Goal: Purchase product/service

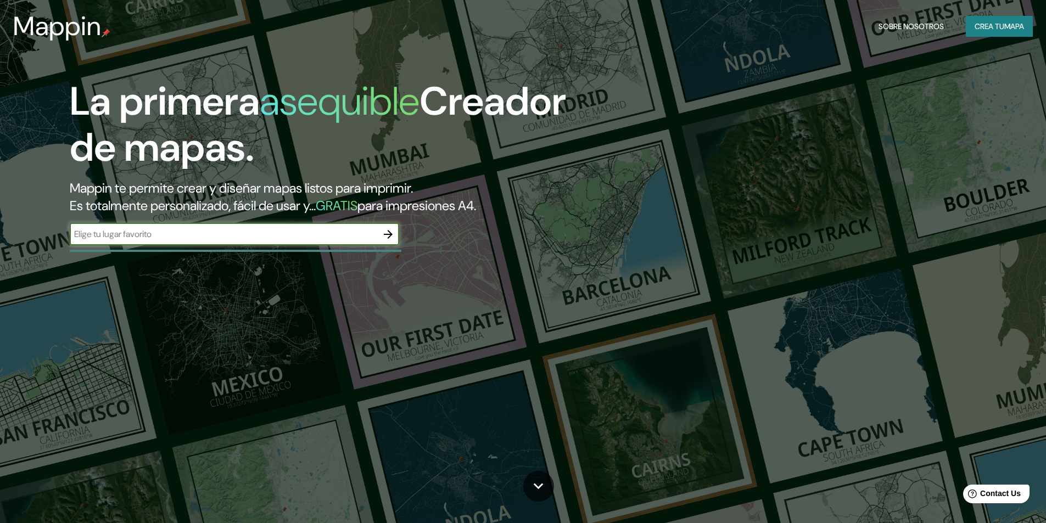
click at [368, 239] on input "text" at bounding box center [224, 234] width 308 height 13
click at [387, 235] on icon "button" at bounding box center [388, 234] width 13 height 13
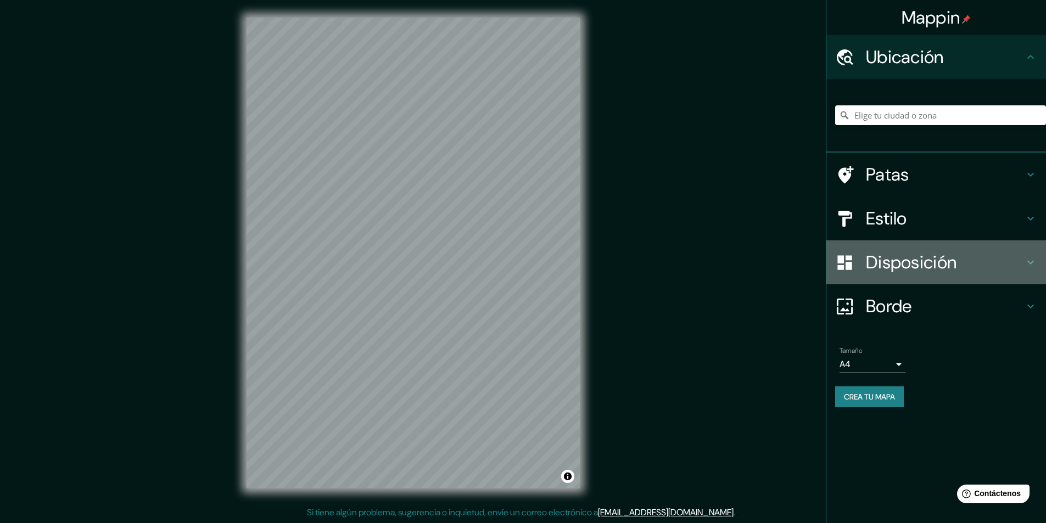
click at [1030, 265] on icon at bounding box center [1030, 262] width 13 height 13
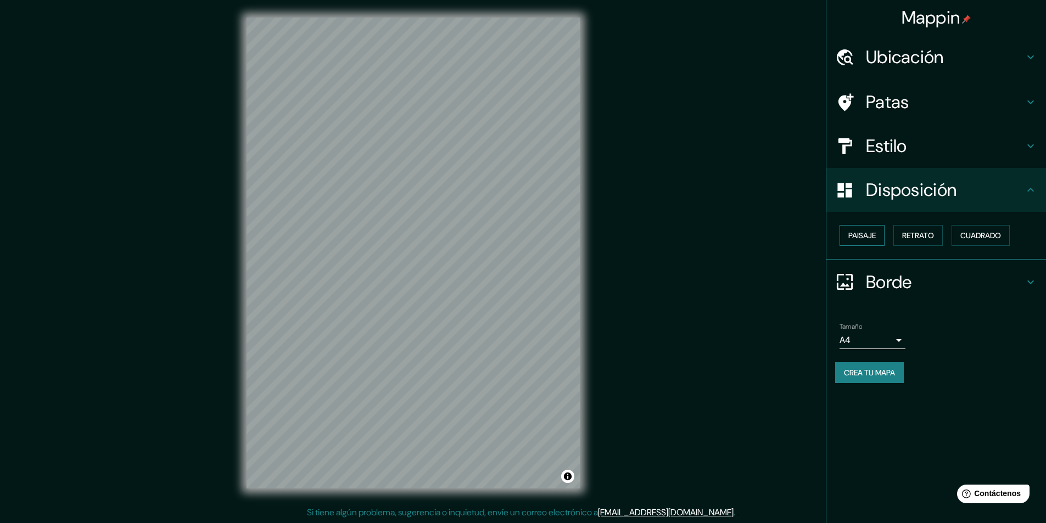
click at [876, 235] on font "Paisaje" at bounding box center [862, 236] width 27 height 10
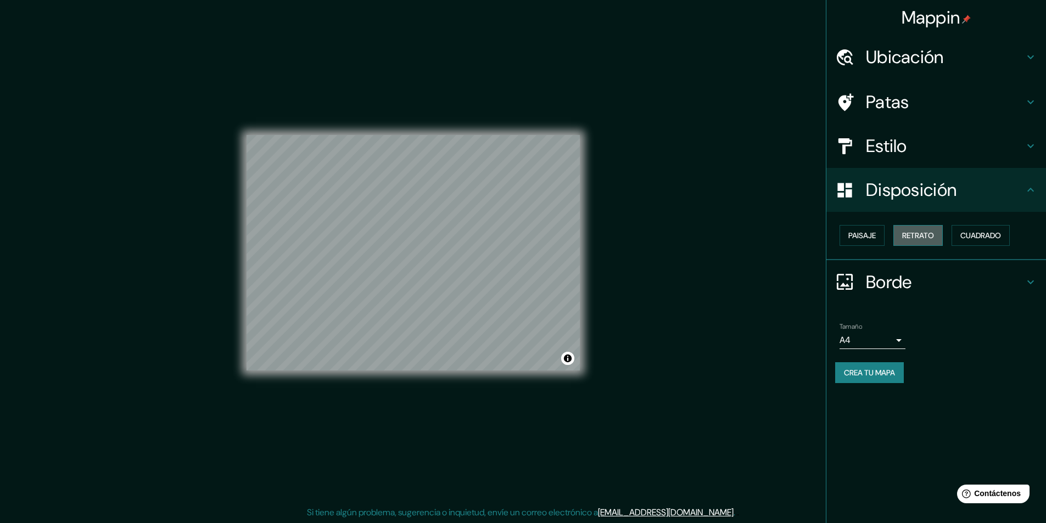
click at [912, 235] on font "Retrato" at bounding box center [918, 236] width 32 height 10
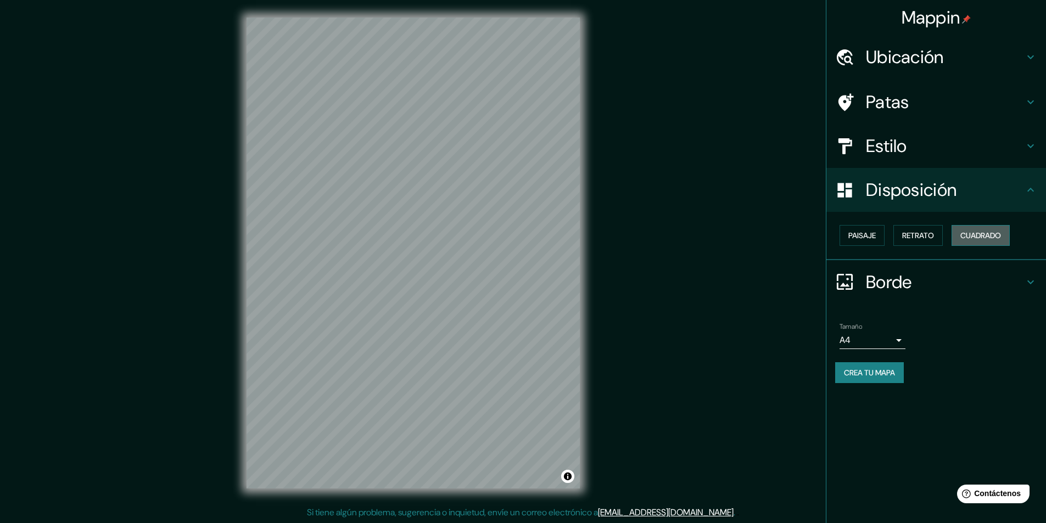
click at [979, 237] on font "Cuadrado" at bounding box center [981, 236] width 41 height 10
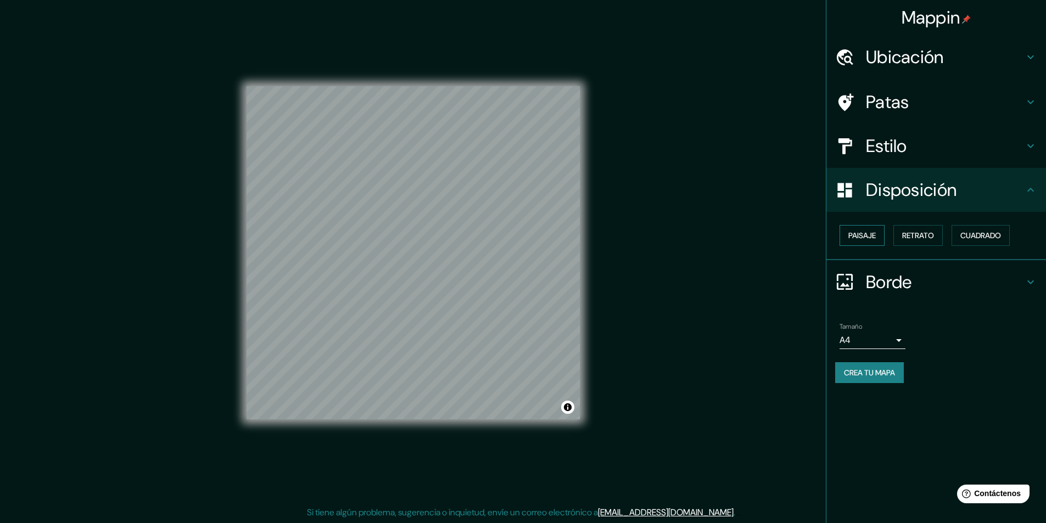
click at [880, 241] on button "Paisaje" at bounding box center [862, 235] width 45 height 21
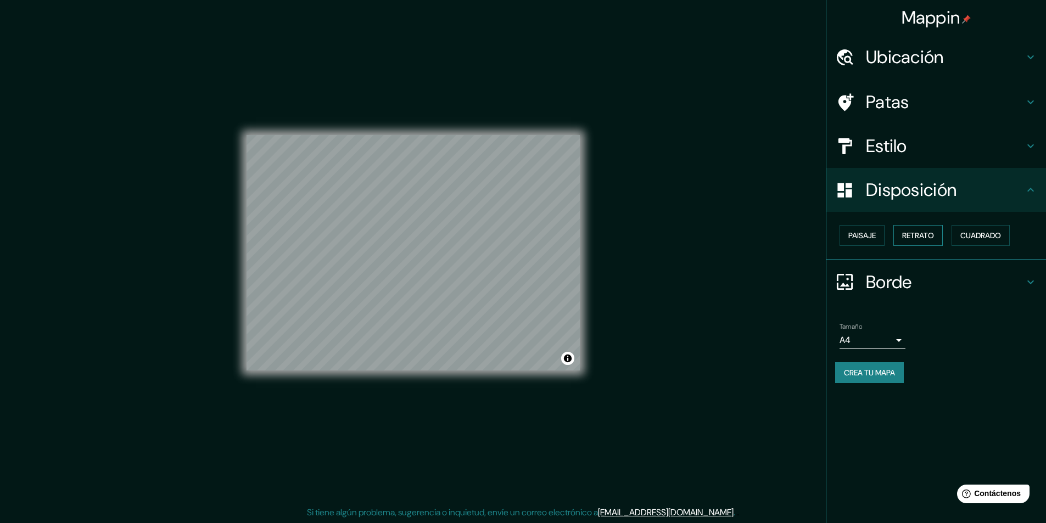
click at [910, 233] on font "Retrato" at bounding box center [918, 236] width 32 height 10
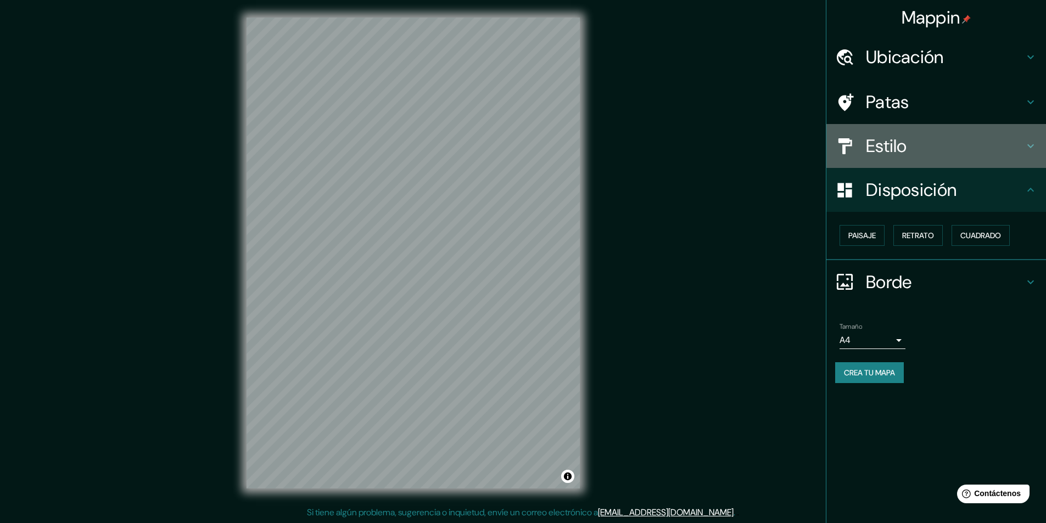
click at [906, 148] on font "Estilo" at bounding box center [886, 146] width 41 height 23
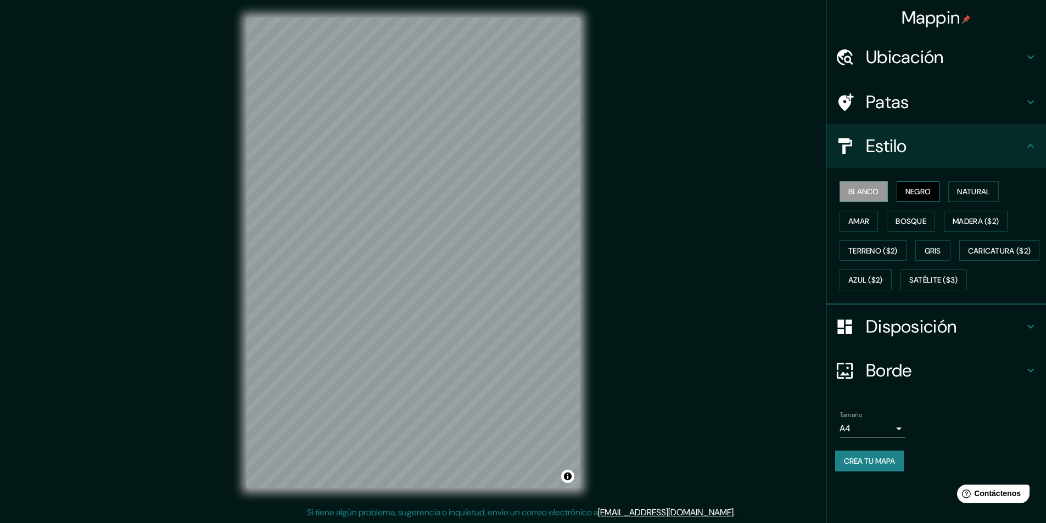
click at [923, 192] on font "Negro" at bounding box center [919, 192] width 26 height 10
click at [874, 188] on font "Blanco" at bounding box center [864, 192] width 31 height 10
click at [970, 187] on font "Natural" at bounding box center [973, 192] width 33 height 10
click at [863, 186] on font "Blanco" at bounding box center [864, 192] width 31 height 14
click at [863, 222] on font "Amar" at bounding box center [859, 221] width 21 height 10
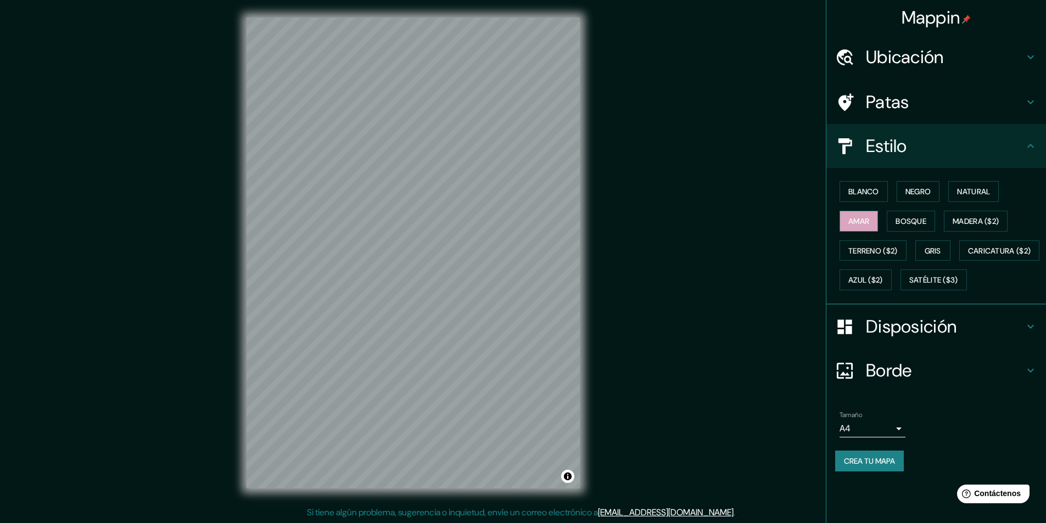
click at [863, 222] on font "Amar" at bounding box center [859, 221] width 21 height 10
click at [868, 219] on font "Amar" at bounding box center [859, 221] width 21 height 10
click at [915, 219] on font "Bosque" at bounding box center [911, 221] width 31 height 10
click at [963, 220] on font "Madera ($2)" at bounding box center [976, 221] width 46 height 10
click at [883, 250] on font "Terreno ($2)" at bounding box center [873, 251] width 49 height 10
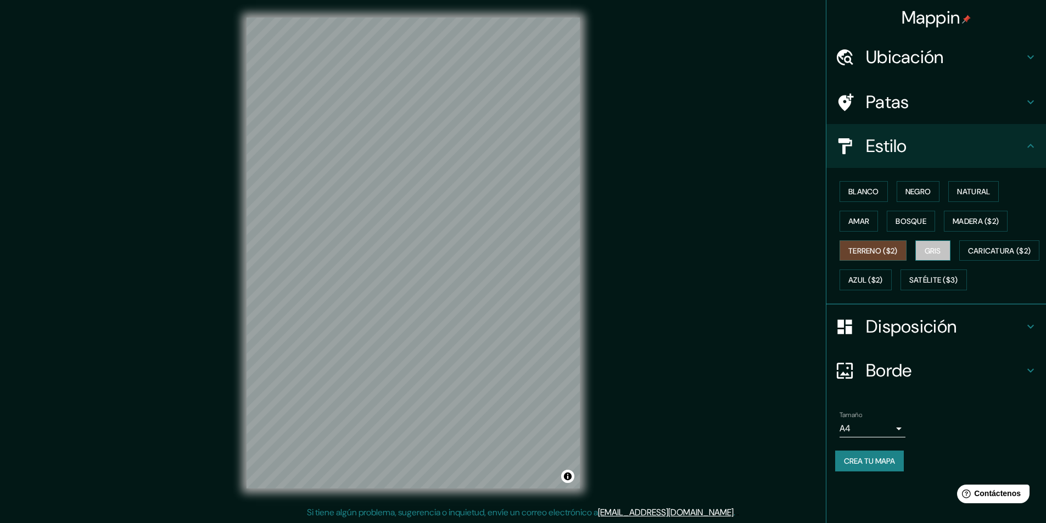
click at [935, 246] on font "Gris" at bounding box center [933, 251] width 16 height 10
click at [877, 196] on font "Blanco" at bounding box center [864, 192] width 31 height 10
click at [939, 137] on h4 "Estilo" at bounding box center [945, 146] width 158 height 22
click at [1025, 143] on icon at bounding box center [1030, 145] width 13 height 13
click at [1028, 102] on icon at bounding box center [1030, 102] width 13 height 13
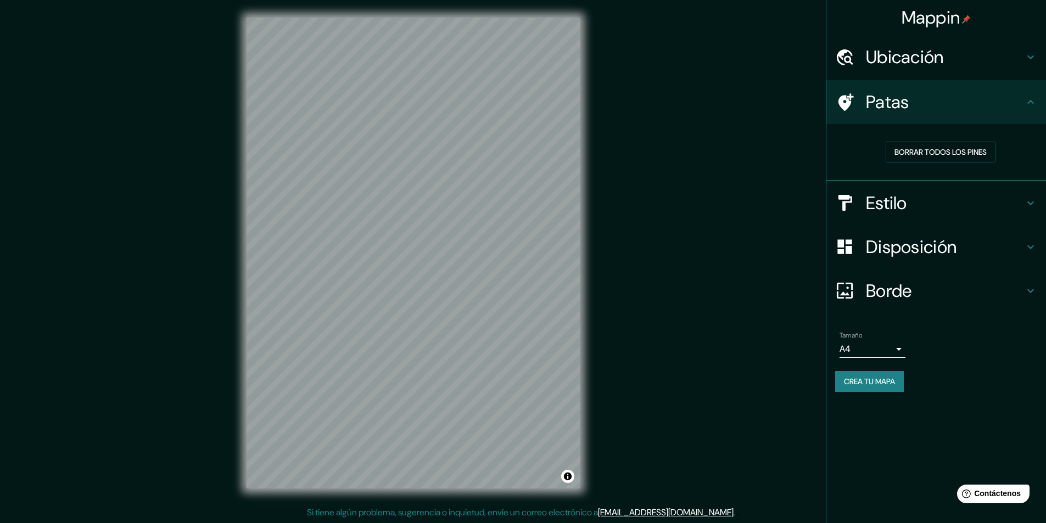
click at [1028, 102] on icon at bounding box center [1030, 102] width 13 height 13
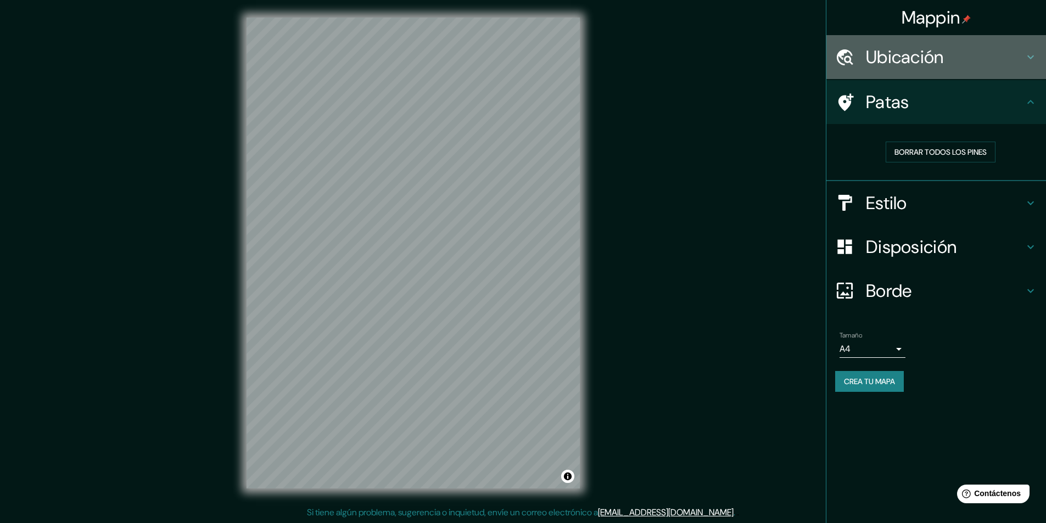
click at [1028, 60] on icon at bounding box center [1030, 57] width 13 height 13
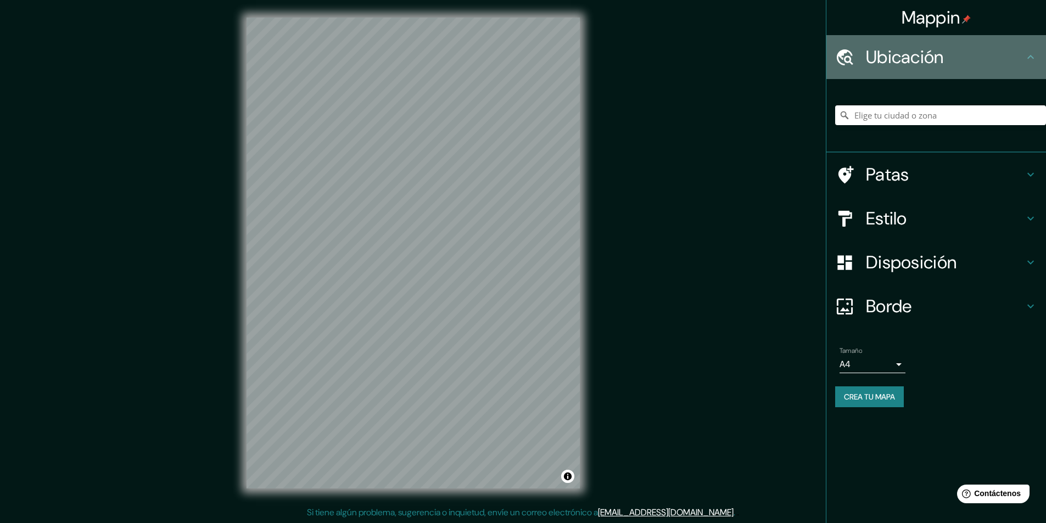
click at [1028, 60] on icon at bounding box center [1030, 57] width 13 height 13
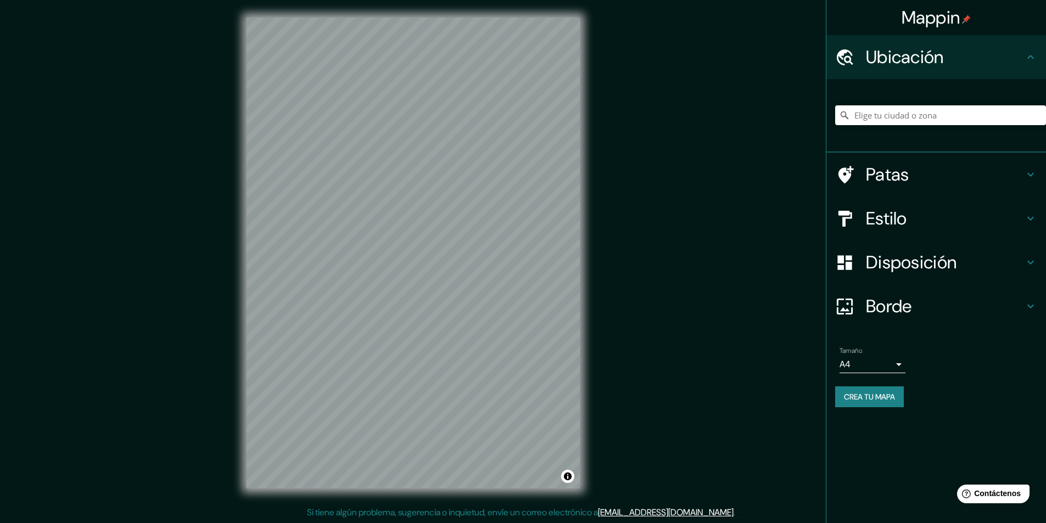
click at [926, 226] on h4 "Estilo" at bounding box center [945, 219] width 158 height 22
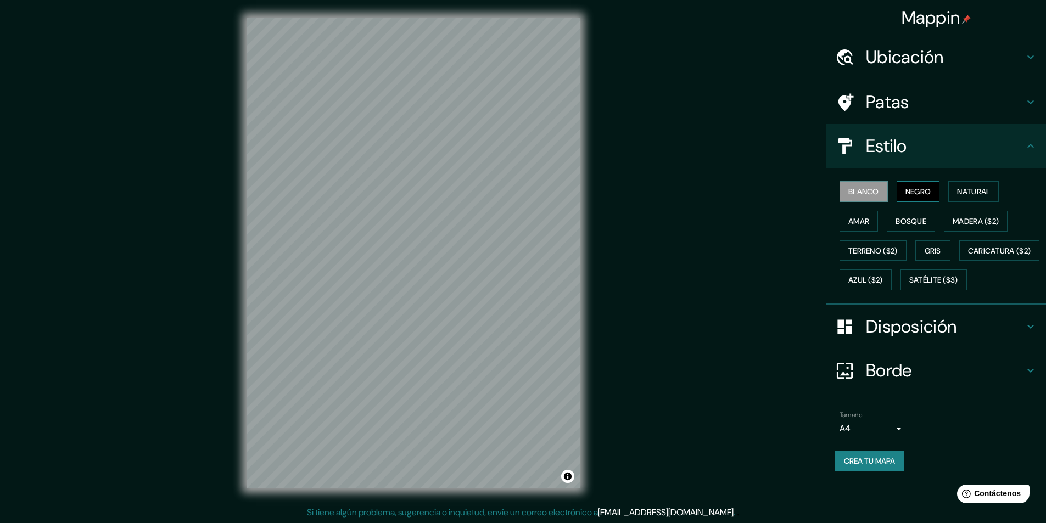
click at [913, 199] on button "Negro" at bounding box center [918, 191] width 43 height 21
click at [879, 193] on font "Blanco" at bounding box center [864, 192] width 31 height 10
click at [860, 193] on font "Blanco" at bounding box center [864, 192] width 31 height 10
click at [906, 188] on button "Negro" at bounding box center [918, 191] width 43 height 21
click at [876, 190] on font "Blanco" at bounding box center [864, 192] width 31 height 10
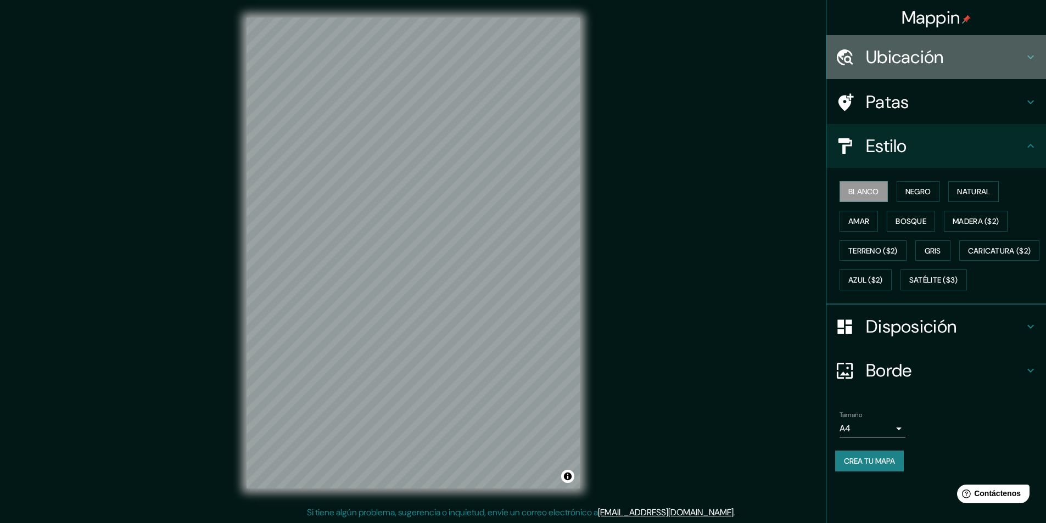
click at [987, 48] on h4 "Ubicación" at bounding box center [945, 57] width 158 height 22
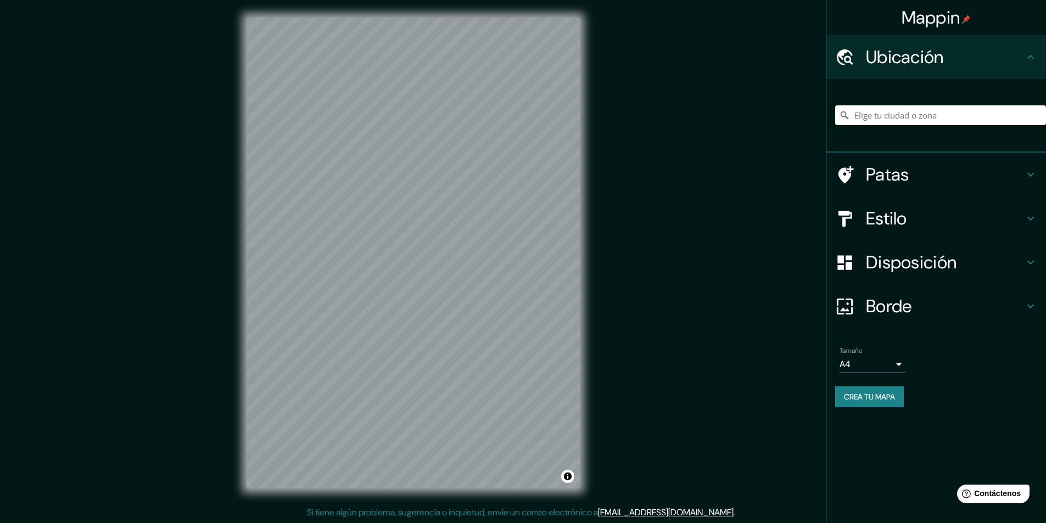
click at [906, 124] on input "Elige tu ciudad o zona" at bounding box center [940, 115] width 211 height 20
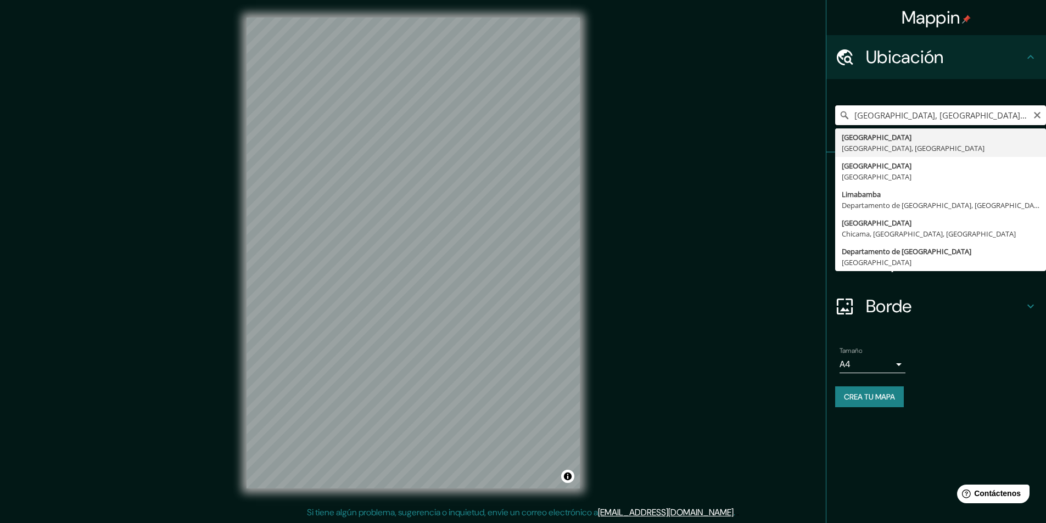
type input "[GEOGRAPHIC_DATA], [GEOGRAPHIC_DATA], [GEOGRAPHIC_DATA]"
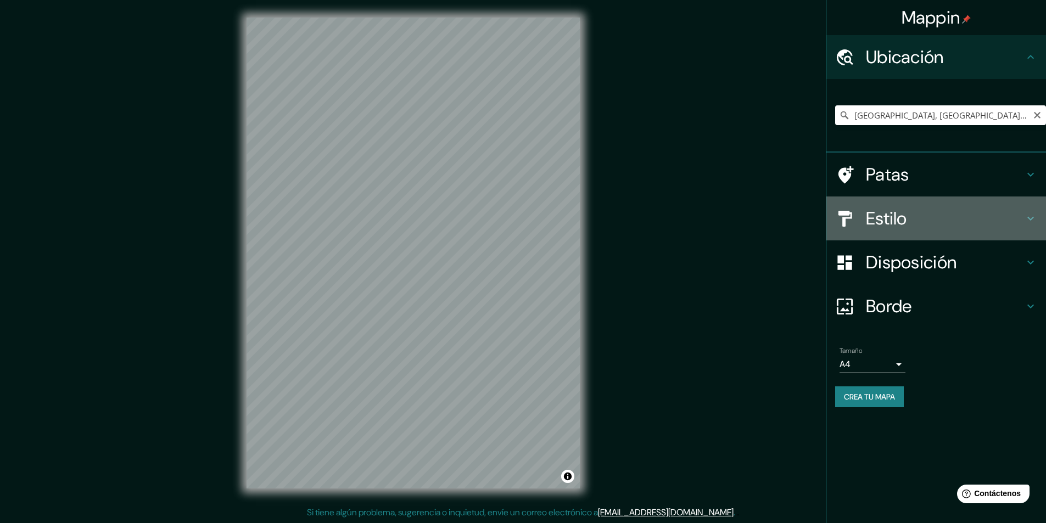
click at [869, 220] on font "Estilo" at bounding box center [886, 218] width 41 height 23
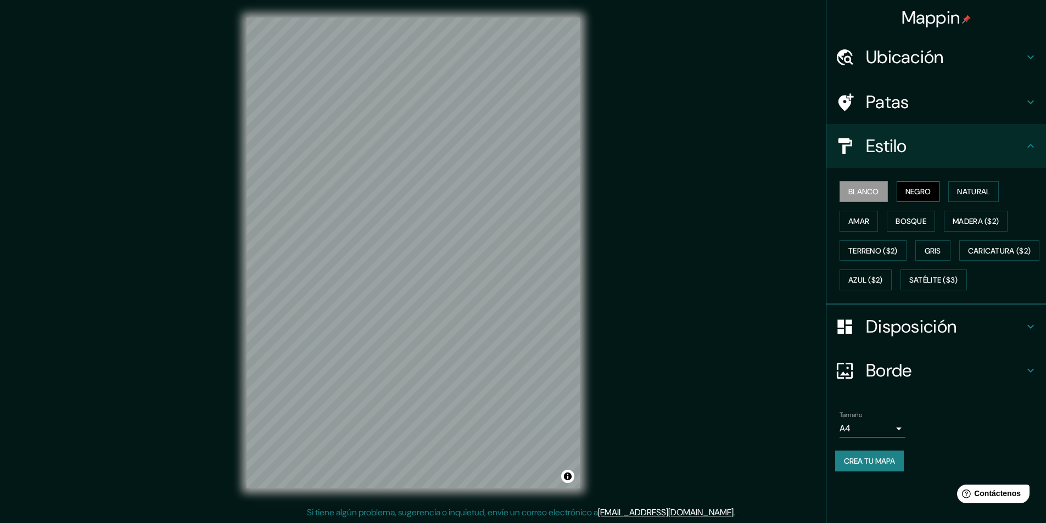
click at [923, 190] on font "Negro" at bounding box center [919, 192] width 26 height 10
